Goal: Complete application form: Complete application form

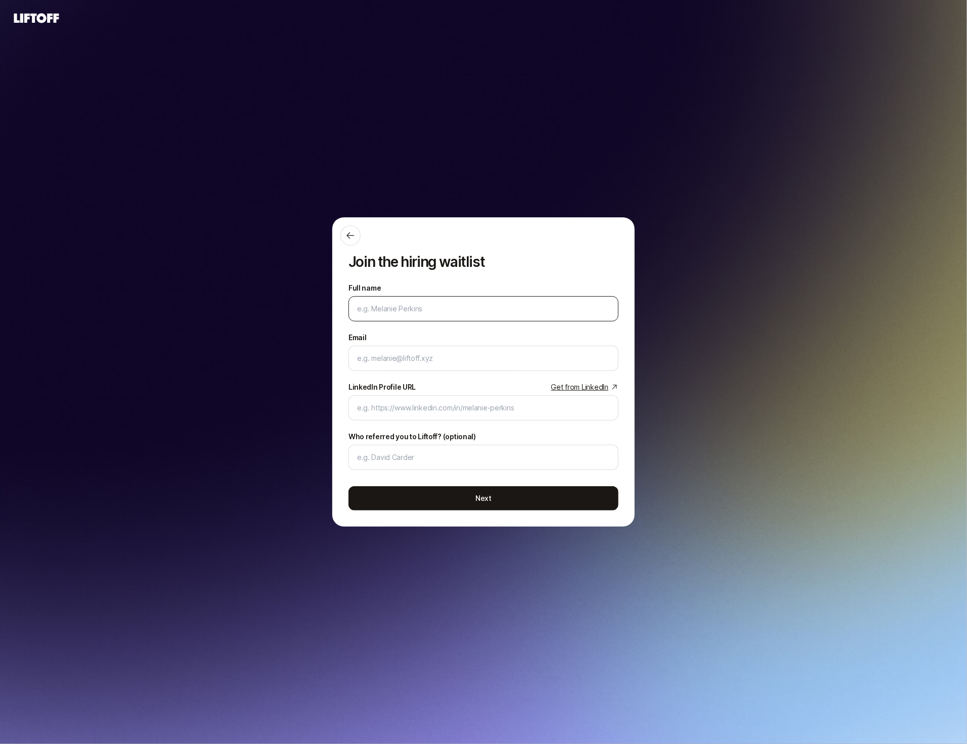
click at [459, 314] on input "Full name" at bounding box center [483, 309] width 253 height 12
click at [440, 309] on input "Full name" at bounding box center [483, 309] width 253 height 12
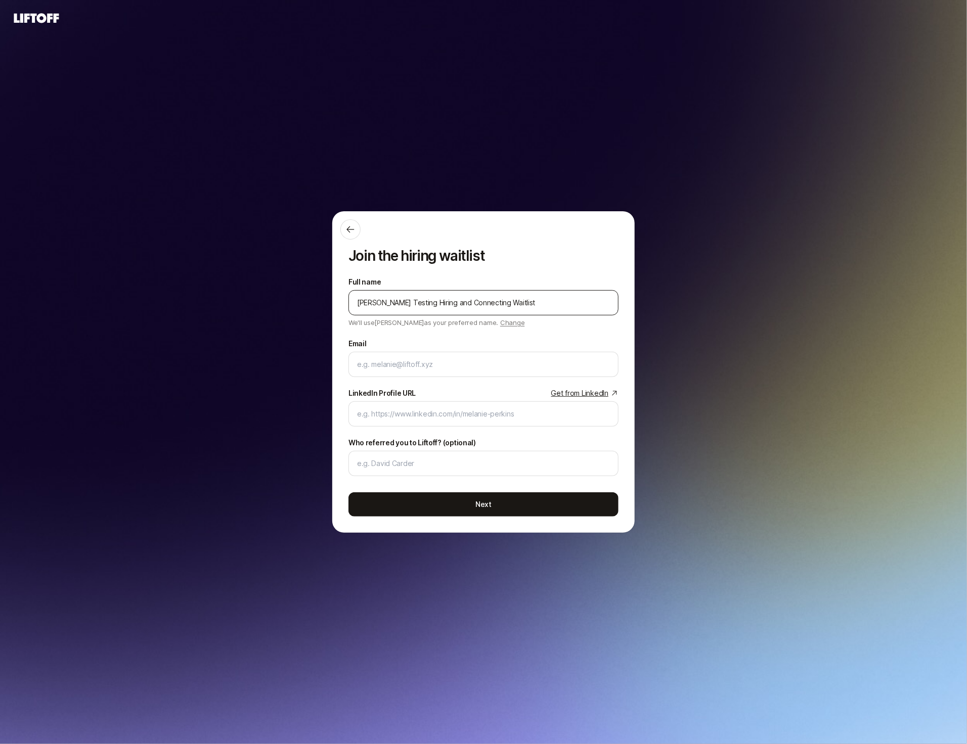
drag, startPoint x: 406, startPoint y: 304, endPoint x: 477, endPoint y: 306, distance: 70.8
click at [477, 306] on input "[PERSON_NAME] Testing Hiring and Connecting Waitlist" at bounding box center [483, 303] width 253 height 12
click at [475, 305] on input "[PERSON_NAME] Testing Hiring and Connecting Waitlist" at bounding box center [483, 303] width 253 height 12
drag, startPoint x: 440, startPoint y: 305, endPoint x: 427, endPoint y: 304, distance: 13.2
click at [429, 304] on input "[PERSON_NAME] Testing Hiring and Connecting Waitlist" at bounding box center [483, 303] width 253 height 12
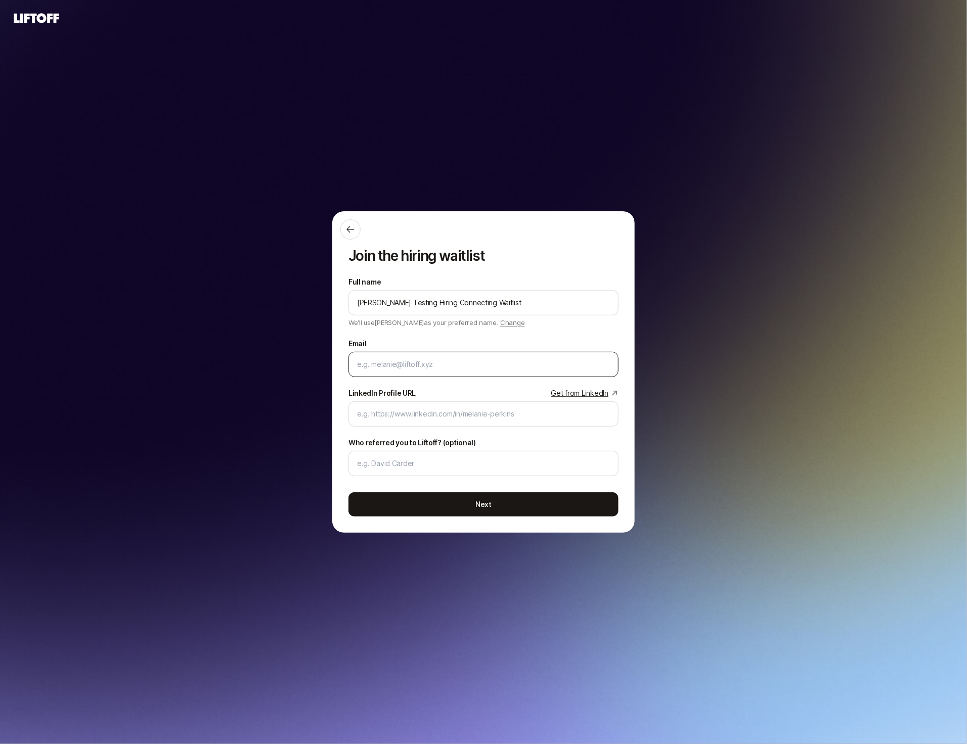
type input "[PERSON_NAME] Testing Hiring Connecting Waitlist"
click at [404, 367] on input "Email" at bounding box center [483, 365] width 253 height 12
type input "[PERSON_NAME]+hcwaitlist"
drag, startPoint x: 465, startPoint y: 307, endPoint x: 423, endPoint y: 307, distance: 42.0
click at [423, 308] on input "[PERSON_NAME] Testing Hiring Connecting Waitlist" at bounding box center [483, 303] width 253 height 12
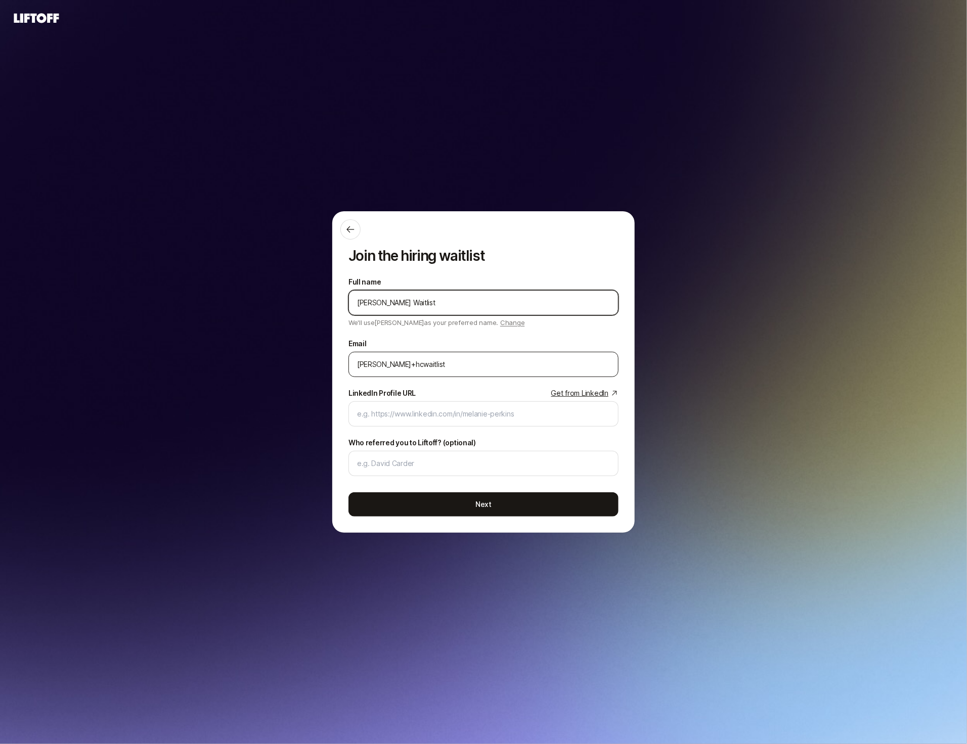
type input "[PERSON_NAME] Waitlist"
click at [430, 373] on div "[PERSON_NAME]+hcwaitlist" at bounding box center [483, 364] width 270 height 25
click at [417, 368] on input "[PERSON_NAME]+hcwaitlist" at bounding box center [483, 365] width 253 height 12
type input "[PERSON_NAME][EMAIL_ADDRESS][DOMAIN_NAME]"
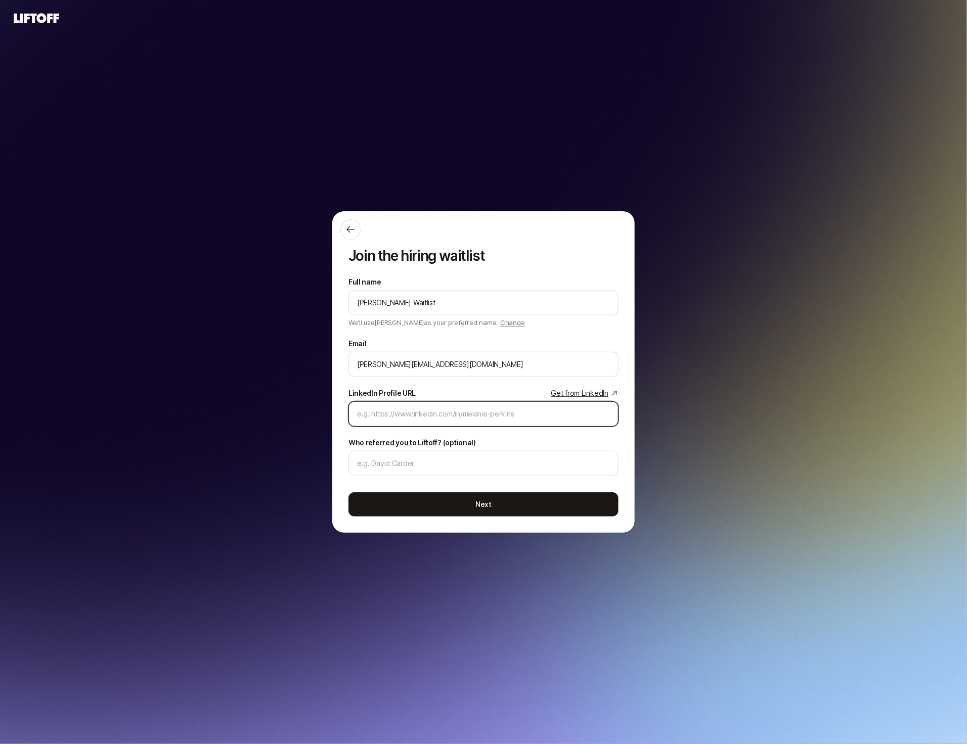
paste input "[URL][DOMAIN_NAME]"
type input "[URL][DOMAIN_NAME]"
paste input "[URL][DOMAIN_NAME][PERSON_NAME]"
type input "[URL][DOMAIN_NAME][PERSON_NAME]"
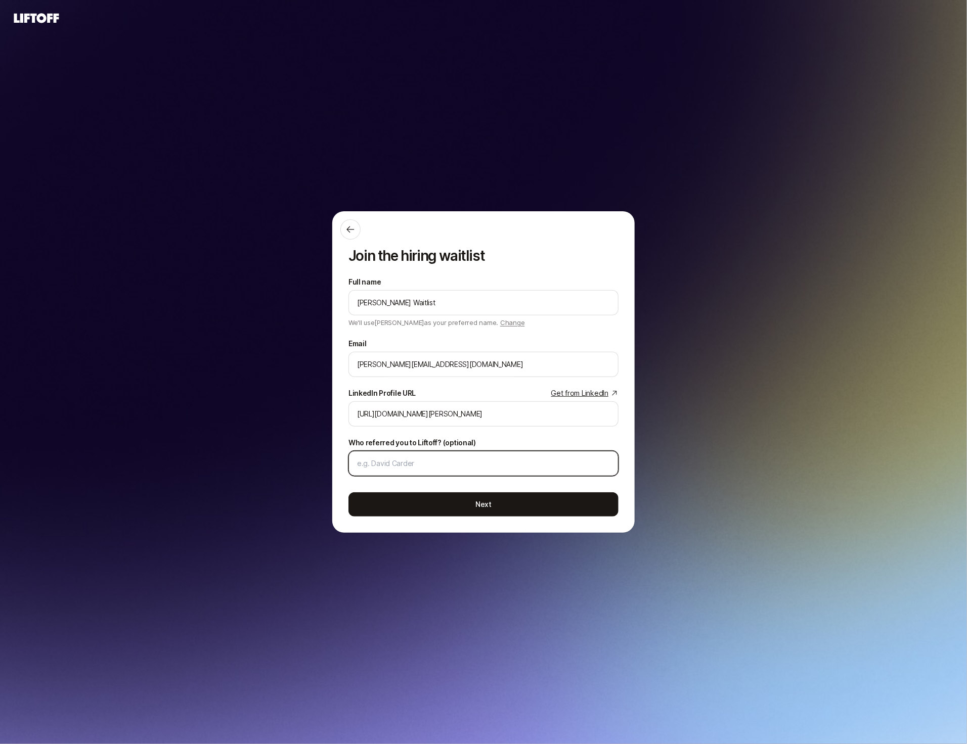
click at [380, 459] on input "Who referred you to Liftoff? (optional)" at bounding box center [483, 464] width 253 height 12
type input "[PERSON_NAME]"
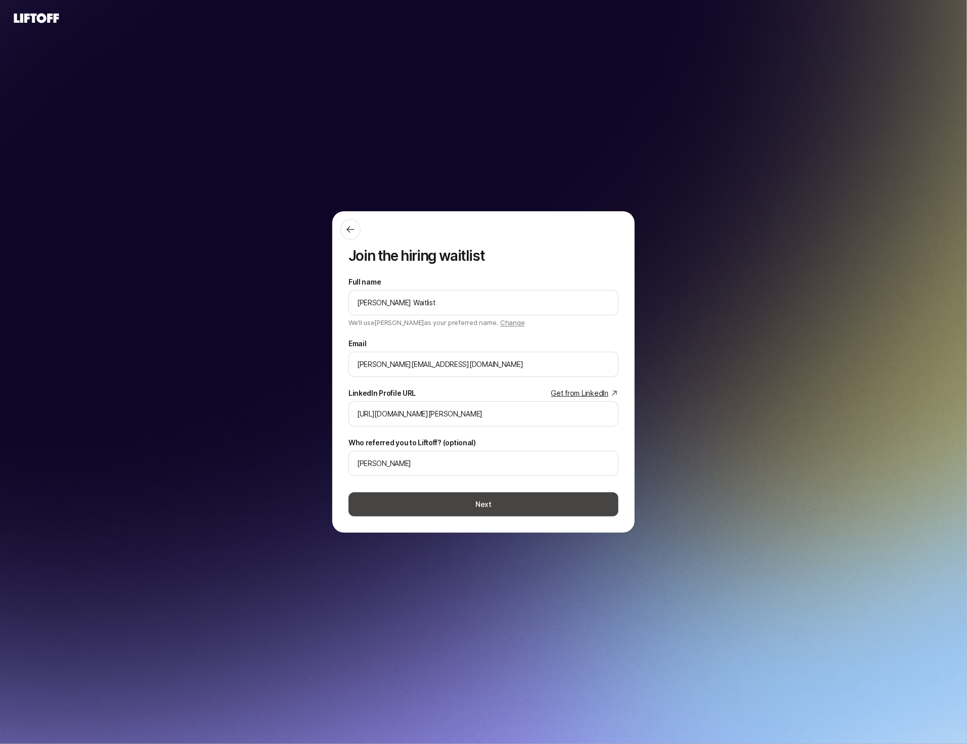
click at [404, 509] on button "Next" at bounding box center [483, 505] width 270 height 24
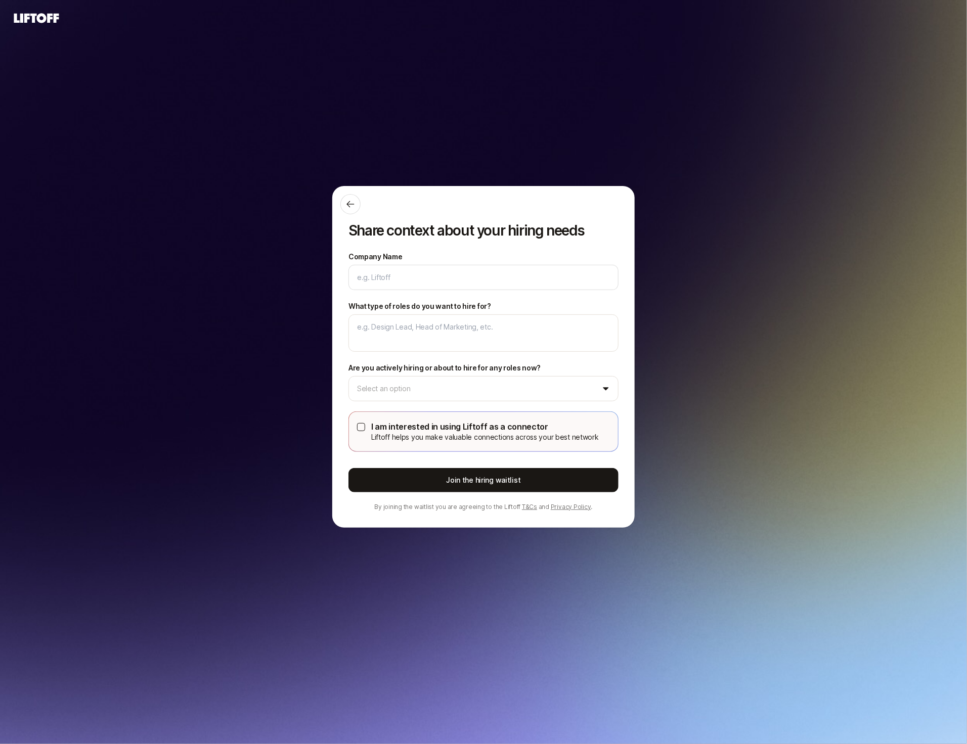
click at [376, 436] on p "Liftoff helps you make valuable connections across your best network" at bounding box center [485, 437] width 228 height 12
click at [410, 273] on input "Company Name" at bounding box center [483, 278] width 253 height 12
type textarea "x"
type input "L"
type textarea "x"
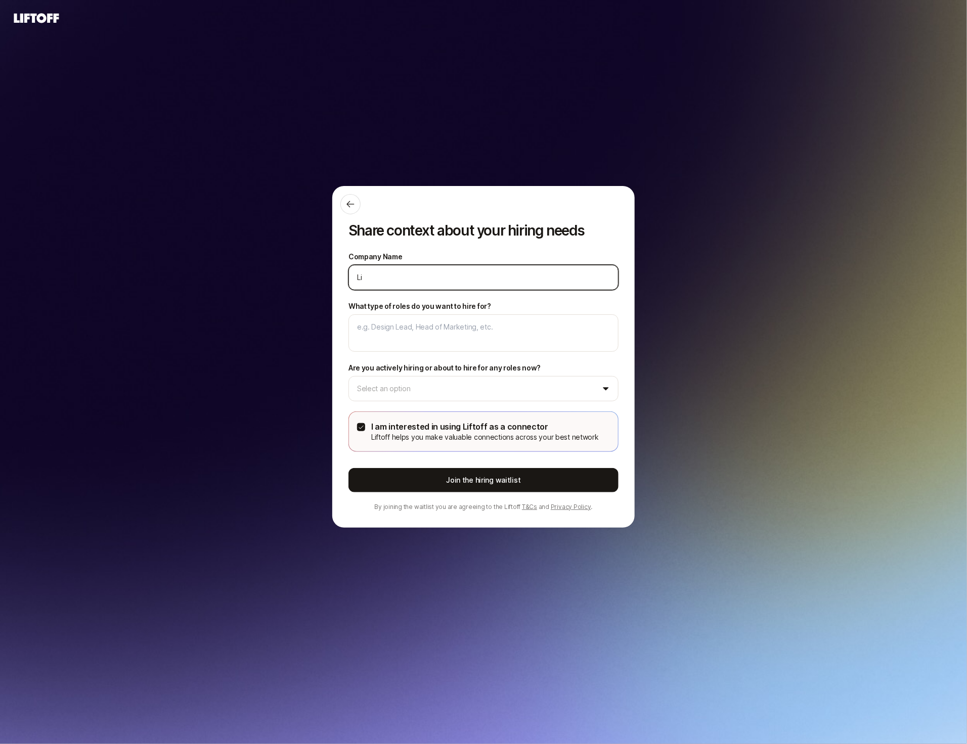
type input "Lie"
type textarea "x"
type input "Lief"
type textarea "x"
type input "Lie"
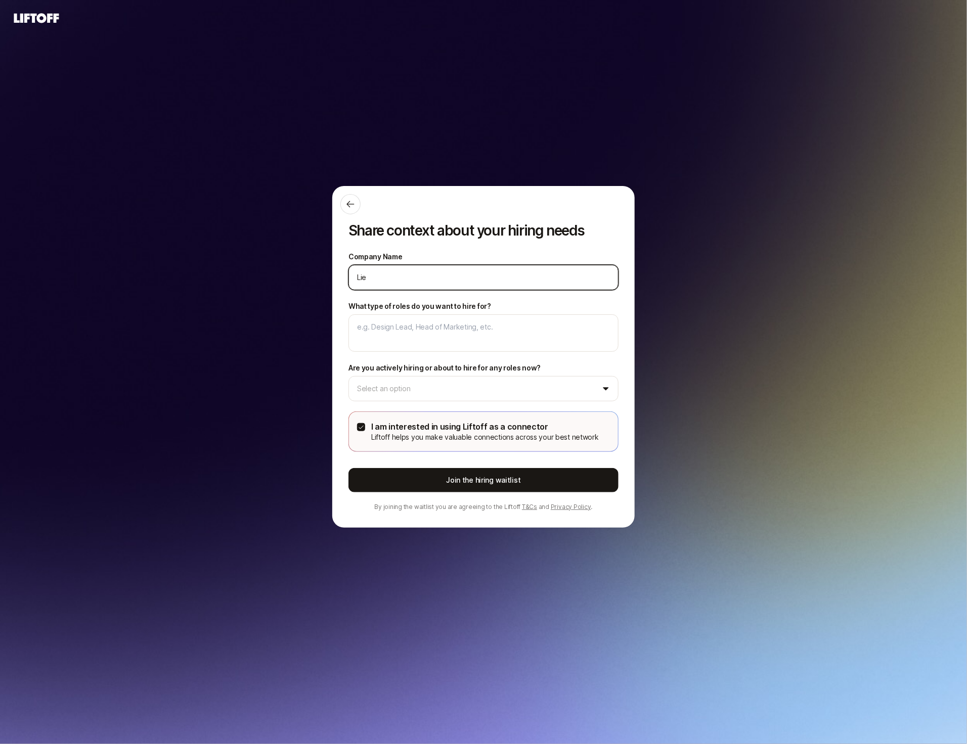
type textarea "x"
type input "Li"
type textarea "x"
type input "Lif"
type textarea "x"
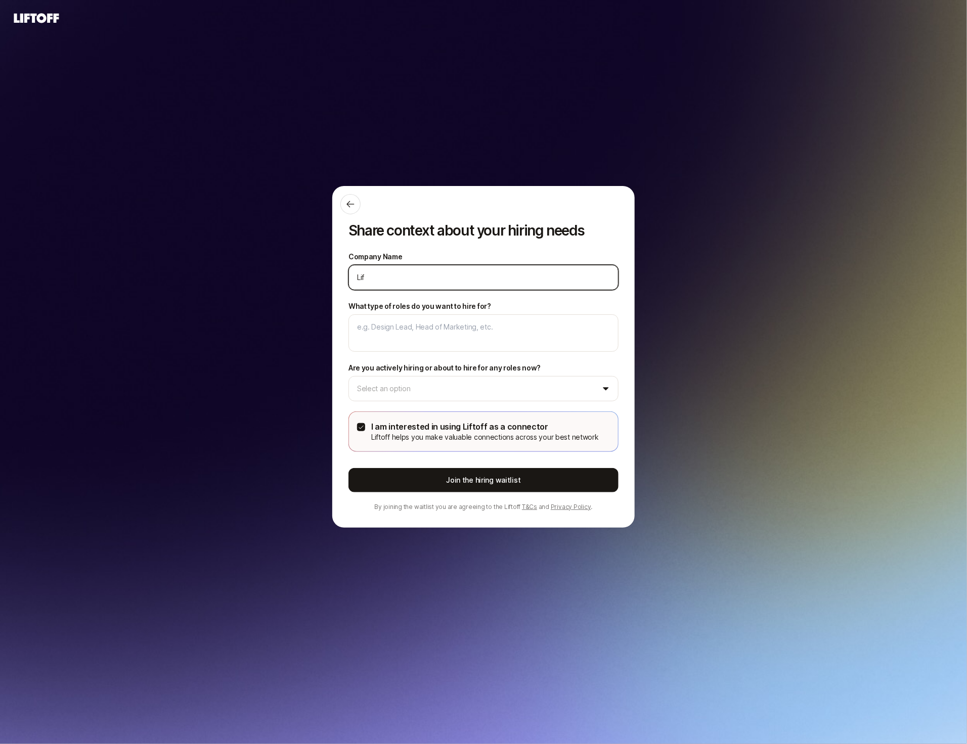
type input "Lift"
type textarea "x"
type input "[PERSON_NAME]"
type textarea "x"
type input "Liftof"
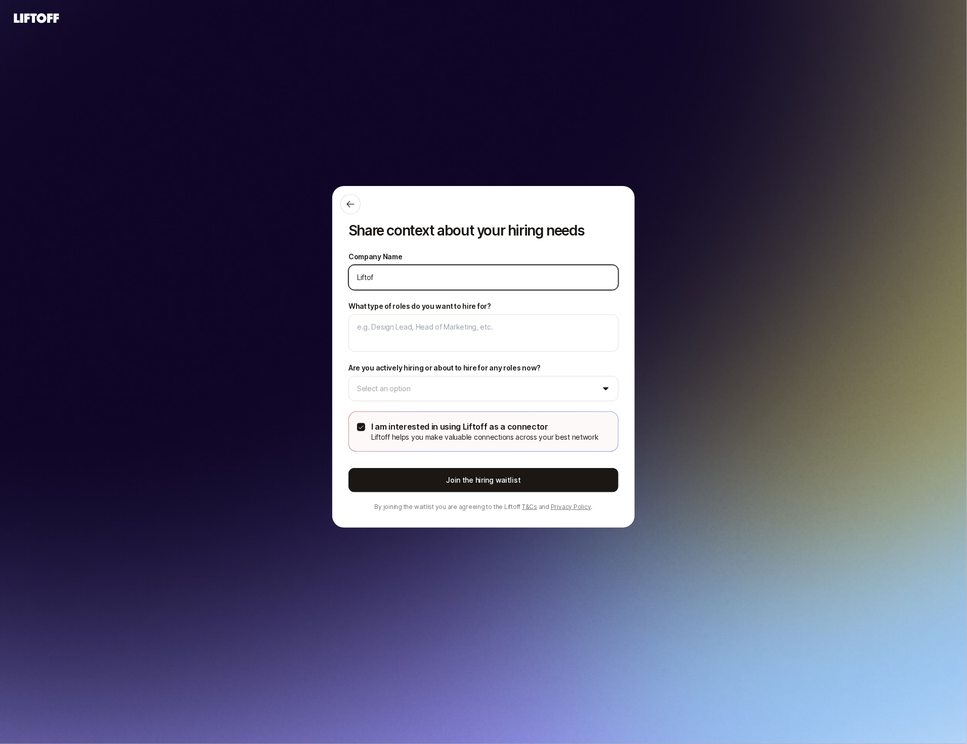
type textarea "x"
type input "Liftoff"
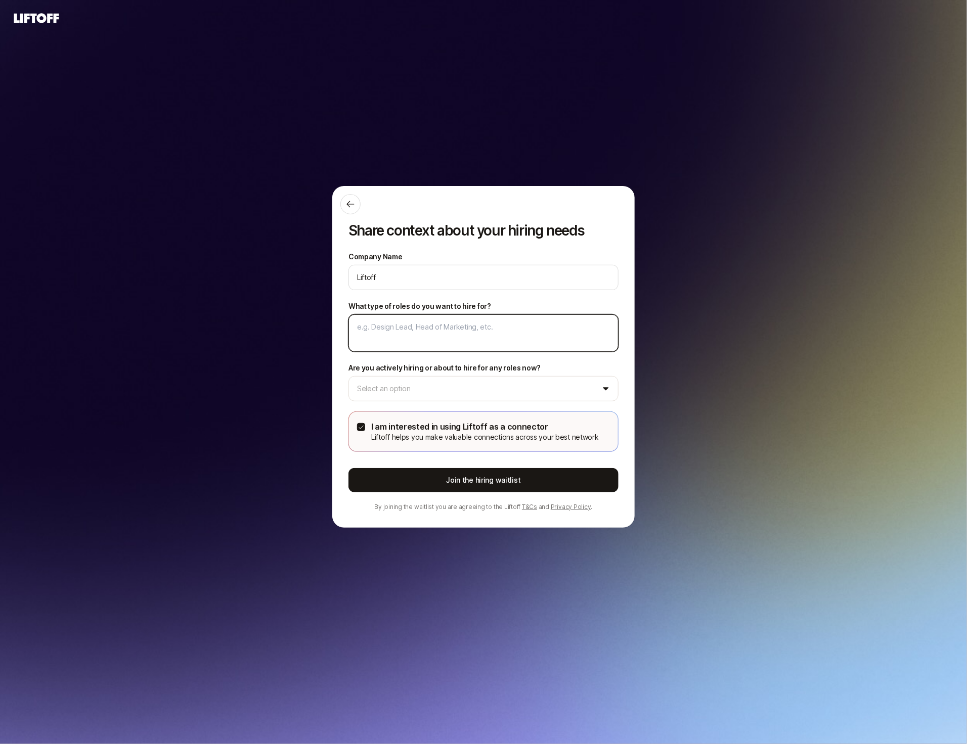
type textarea "x"
type textarea "D"
type textarea "x"
type textarea "De"
type textarea "x"
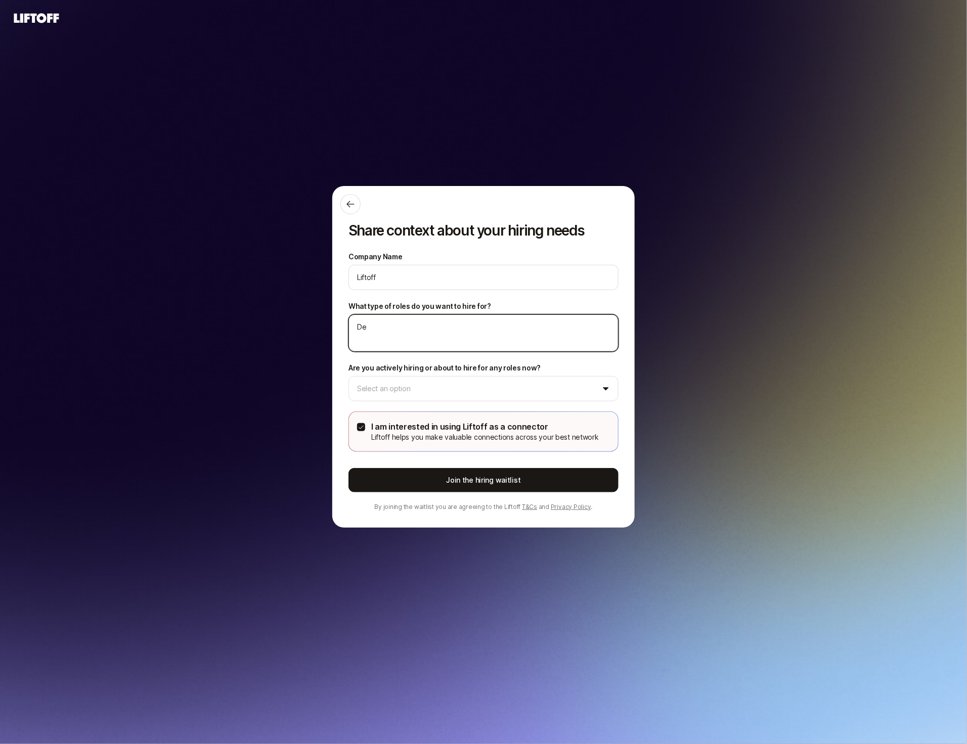
type textarea "Des"
type textarea "x"
type textarea "Desi"
type textarea "x"
type textarea "Desig"
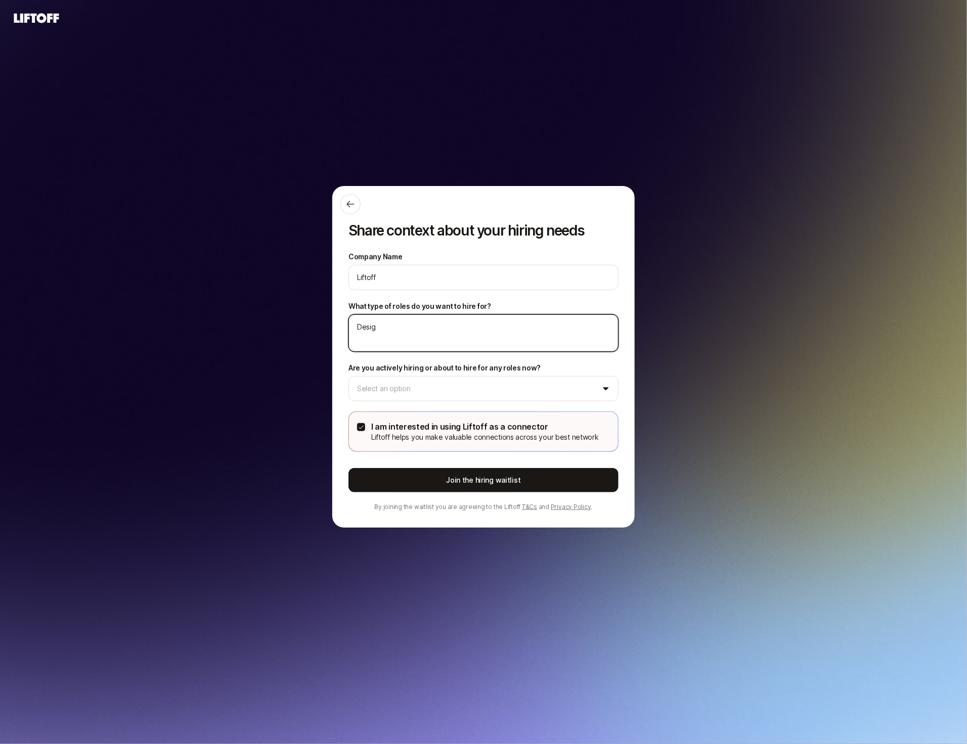
type textarea "x"
type textarea "Design"
type textarea "x"
type textarea "Design"
type textarea "x"
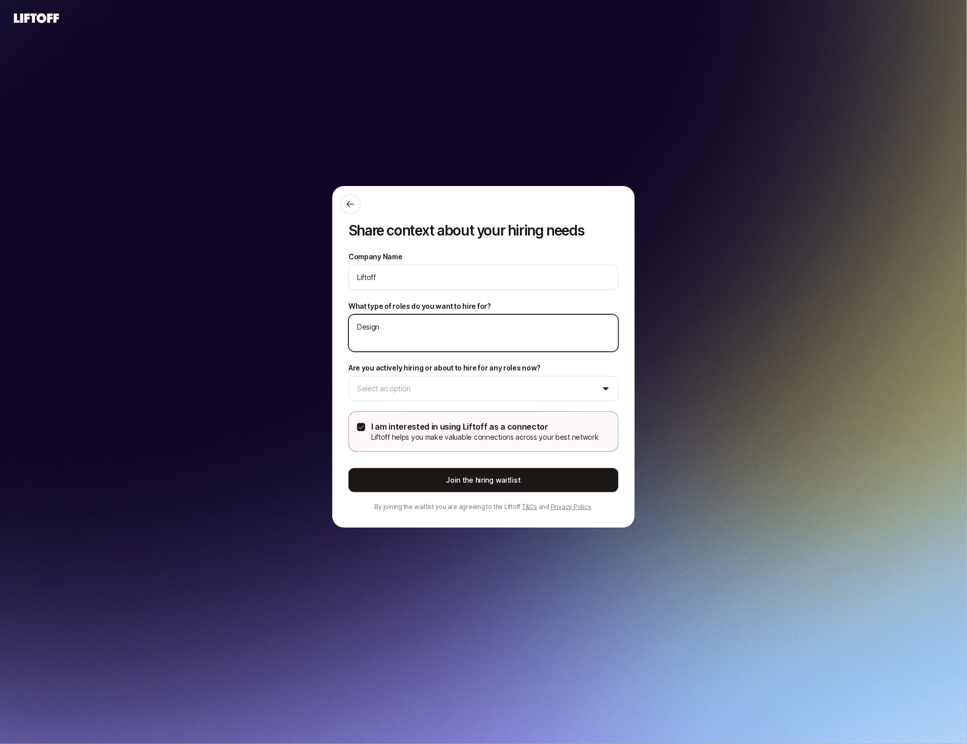
type textarea "Design L"
type textarea "x"
type textarea "Design Le"
type textarea "x"
type textarea "Design Lea"
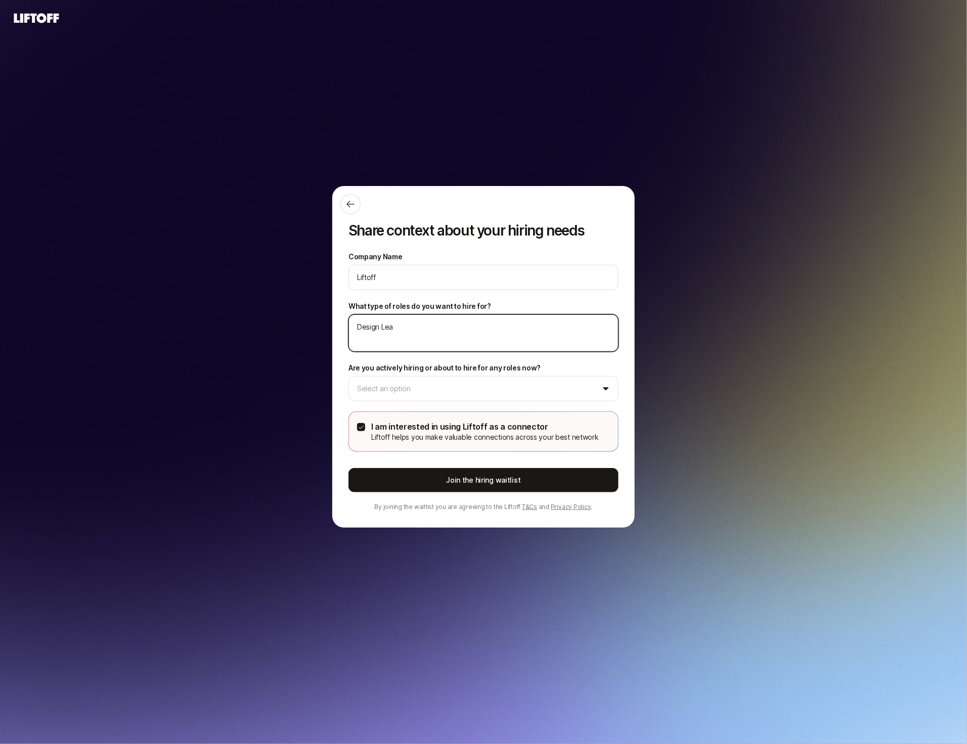
type textarea "x"
type textarea "Design Lead"
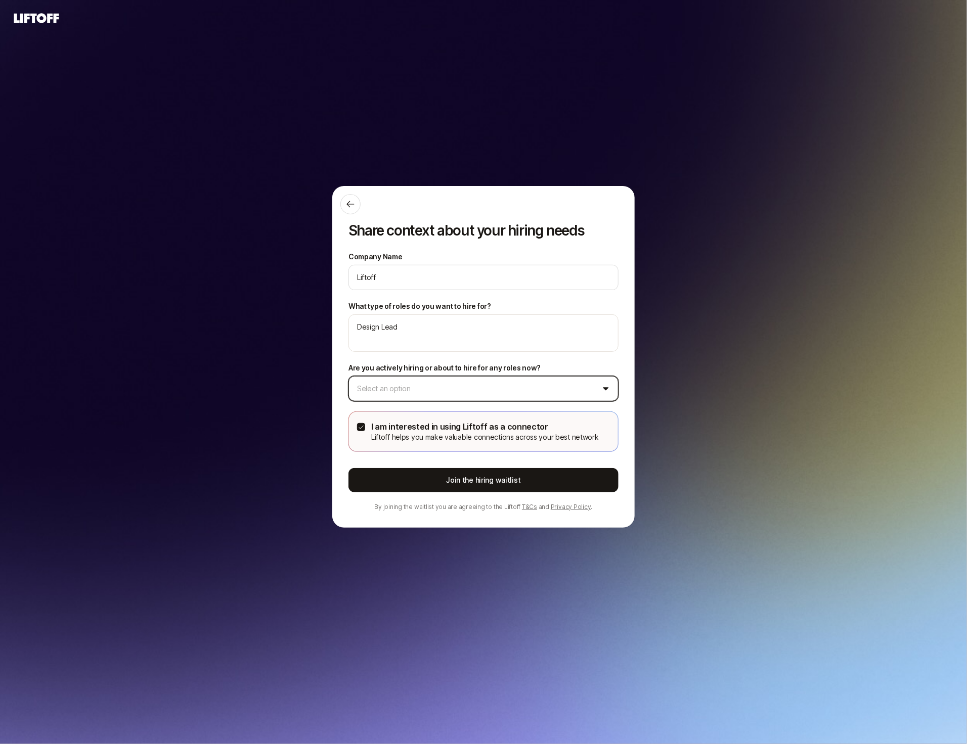
click at [420, 385] on html "Share context about your hiring needs Company Name Liftoff What type of roles d…" at bounding box center [483, 372] width 967 height 744
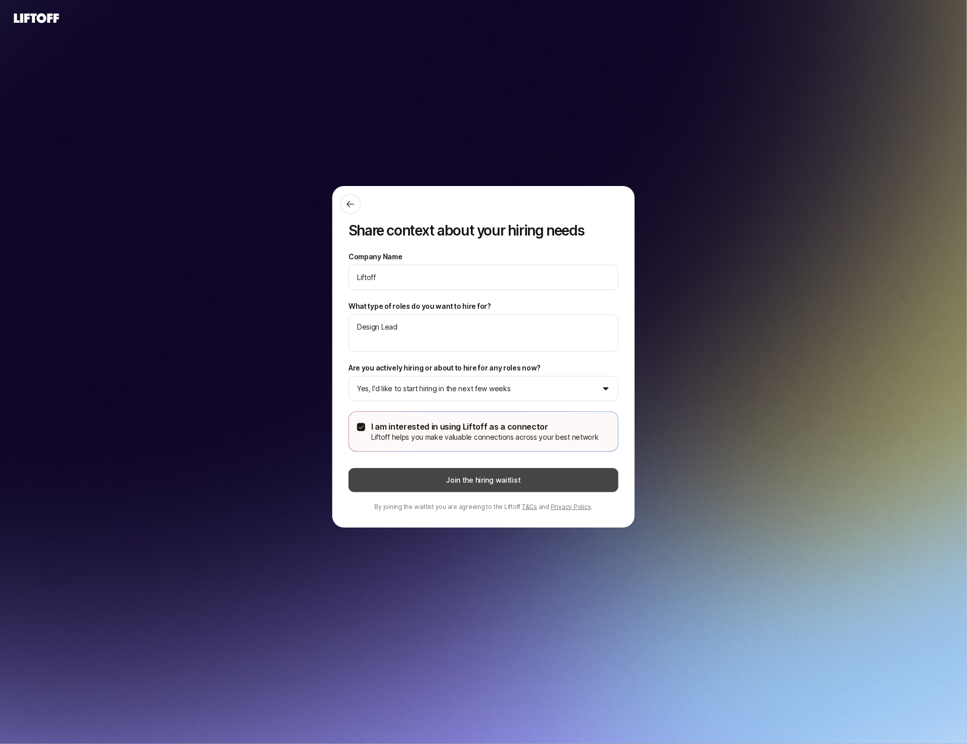
click at [408, 474] on button "Join the hiring waitlist" at bounding box center [483, 480] width 270 height 24
type textarea "x"
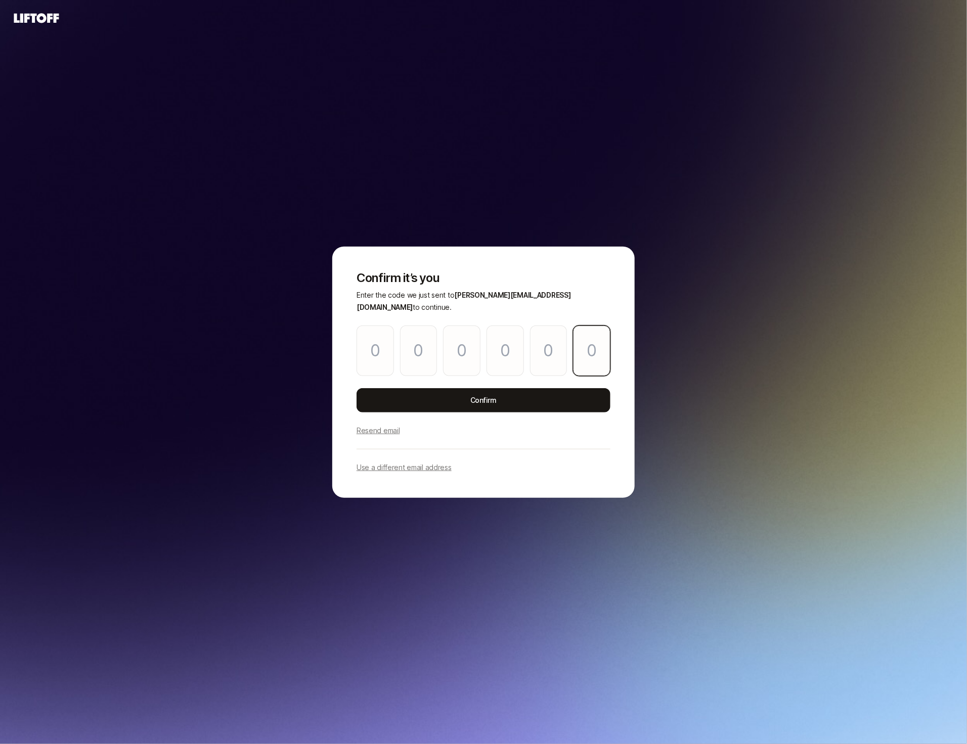
paste input "0"
type input "7"
type input "8"
type input "3"
type input "6"
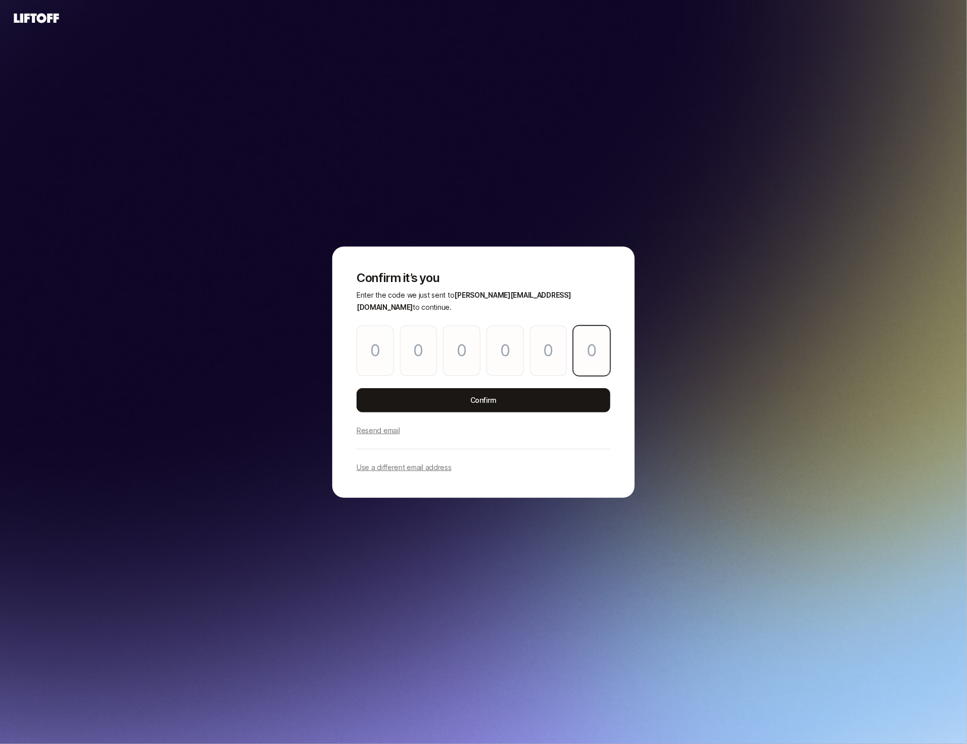
type input "6"
type input "0"
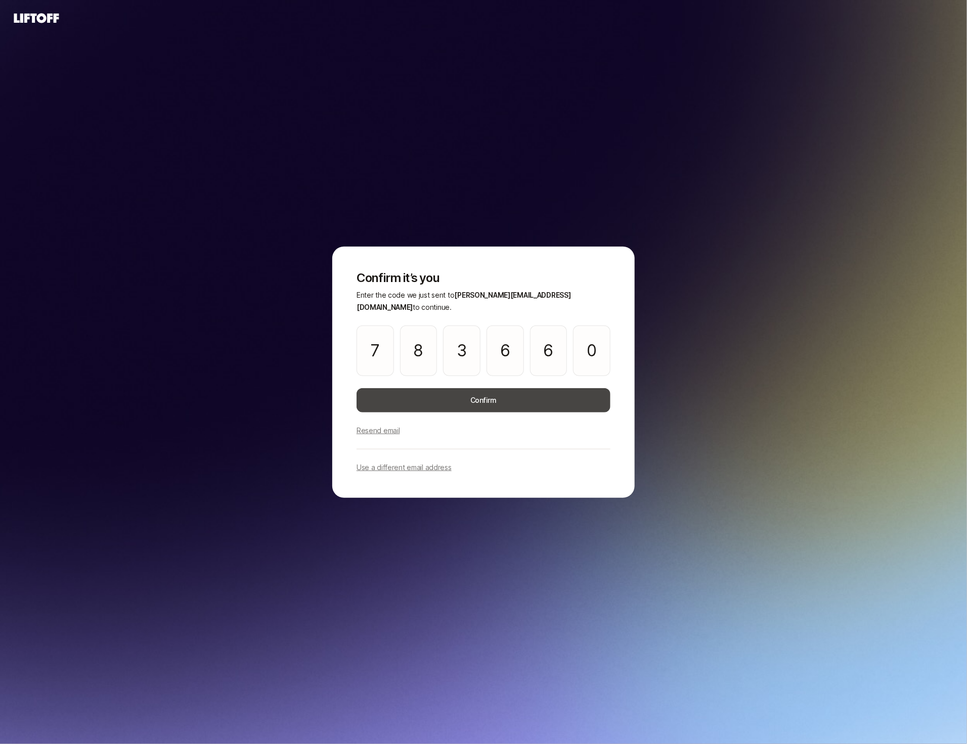
click at [406, 399] on button "Confirm" at bounding box center [484, 400] width 254 height 24
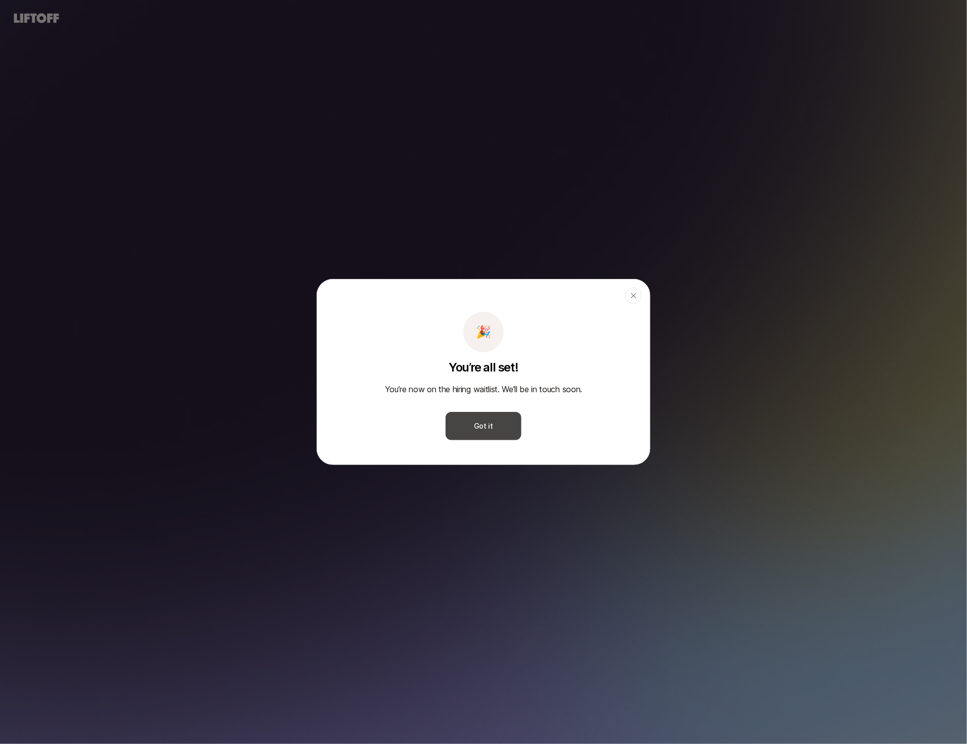
click at [485, 432] on button "Got it" at bounding box center [484, 426] width 76 height 28
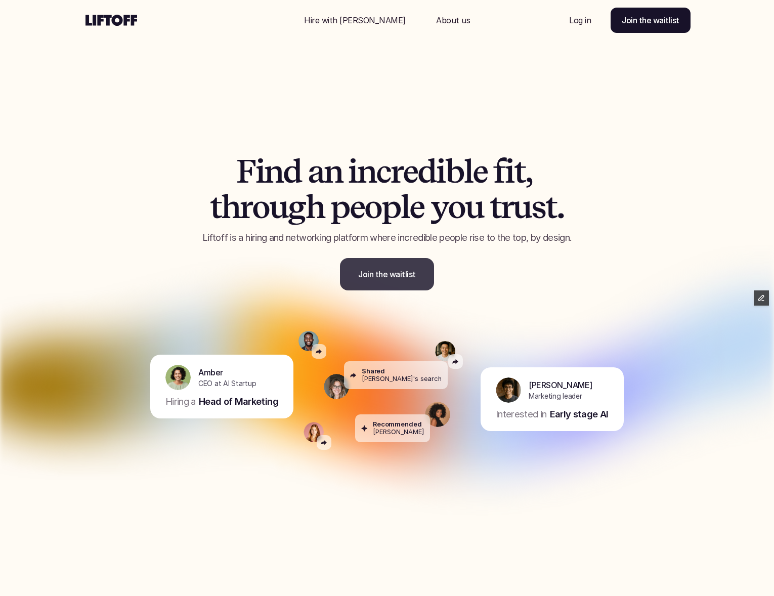
click at [375, 271] on p "Join the waitlist" at bounding box center [387, 274] width 58 height 12
